Goal: Navigation & Orientation: Go to known website

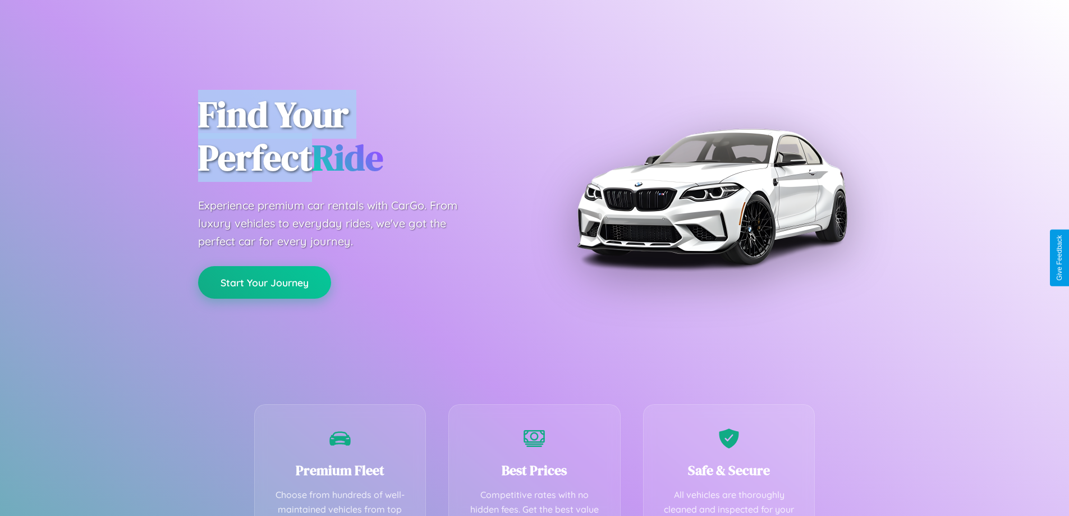
click at [264, 283] on button "Start Your Journey" at bounding box center [264, 282] width 133 height 33
click at [264, 282] on button "Start Your Journey" at bounding box center [264, 282] width 133 height 33
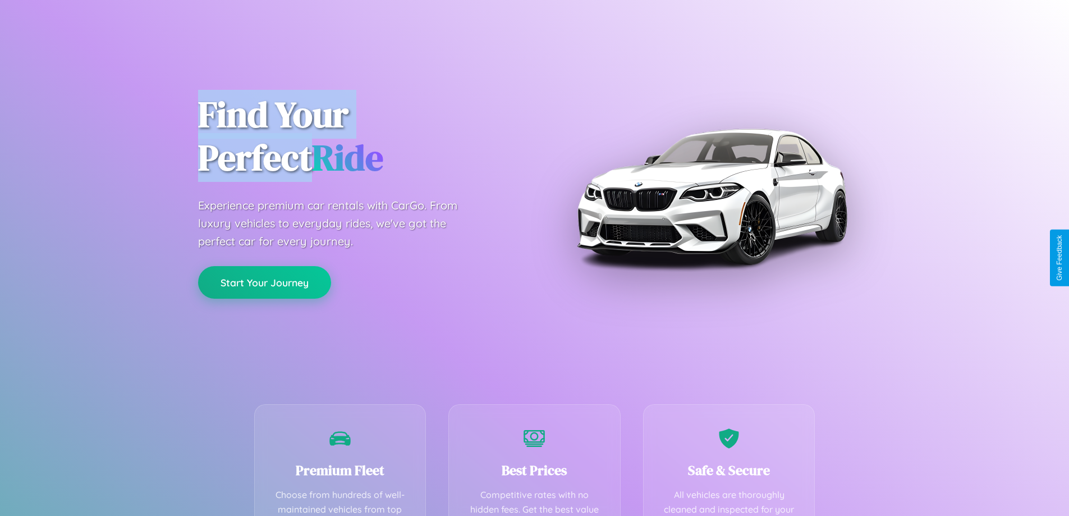
click at [264, 282] on button "Start Your Journey" at bounding box center [264, 282] width 133 height 33
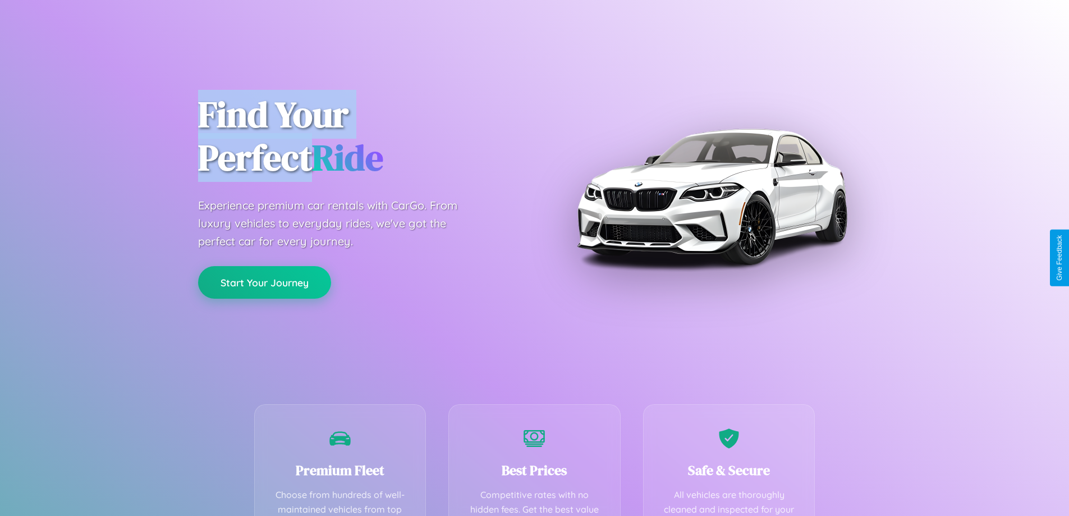
click at [264, 282] on button "Start Your Journey" at bounding box center [264, 282] width 133 height 33
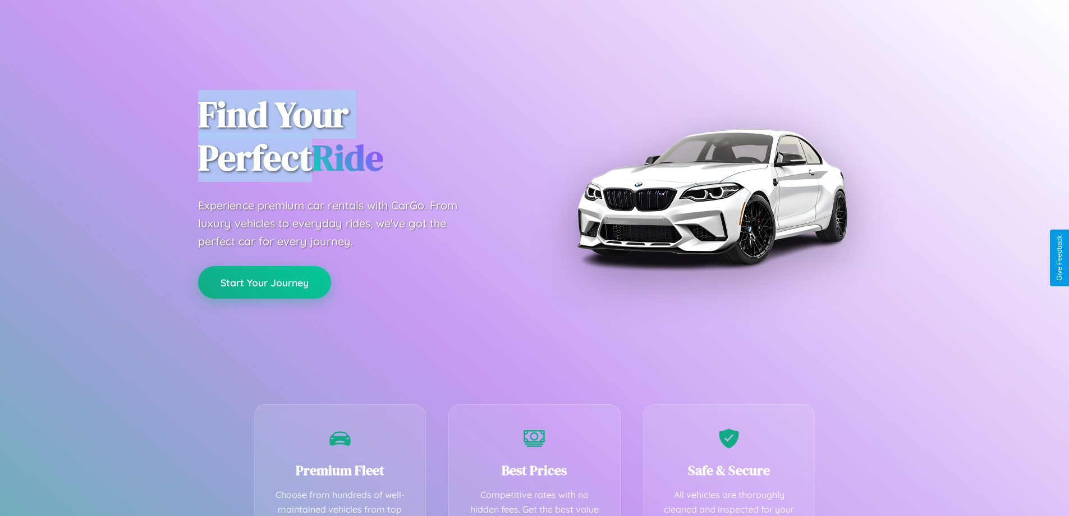
click at [264, 282] on button "Start Your Journey" at bounding box center [264, 282] width 133 height 33
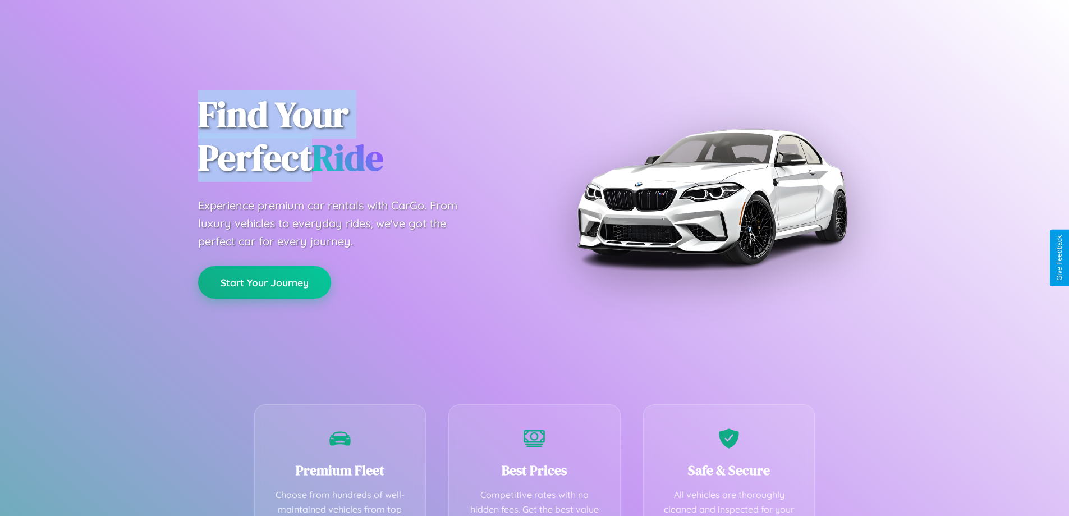
click at [264, 282] on button "Start Your Journey" at bounding box center [264, 282] width 133 height 33
